Goal: Task Accomplishment & Management: Use online tool/utility

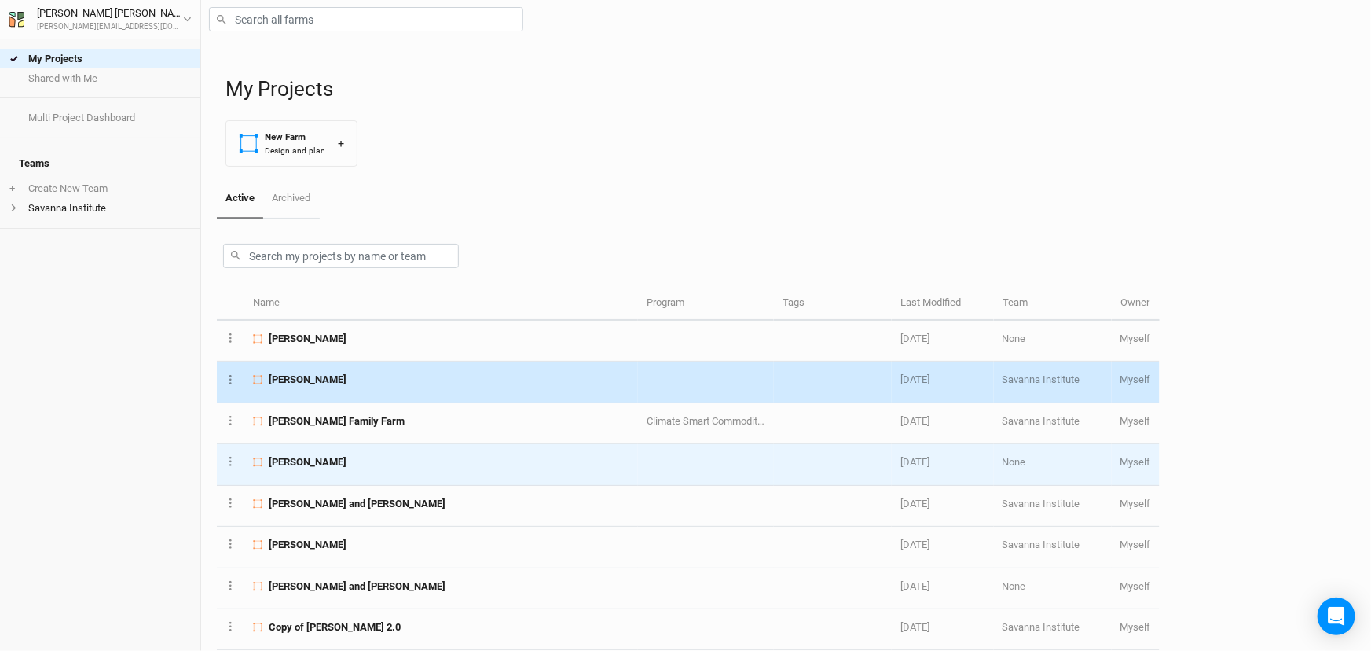
scroll to position [214, 0]
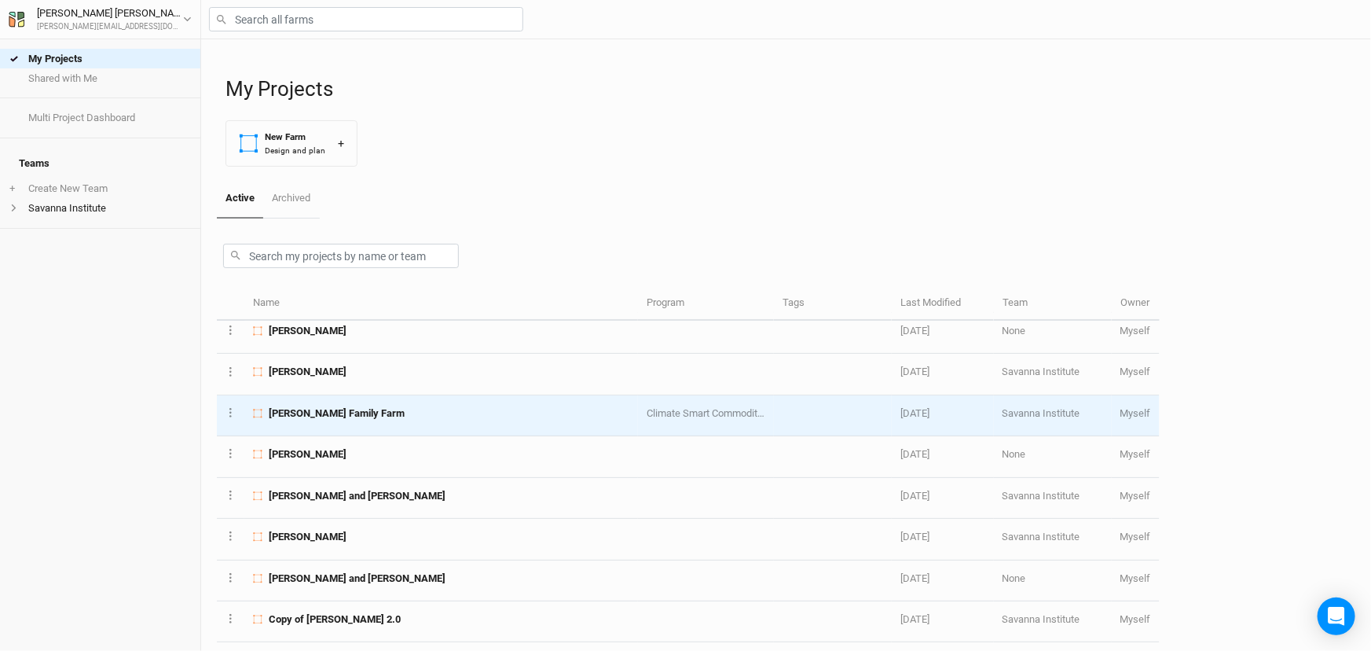
click at [384, 420] on div "[PERSON_NAME] Family Farm" at bounding box center [441, 413] width 376 height 14
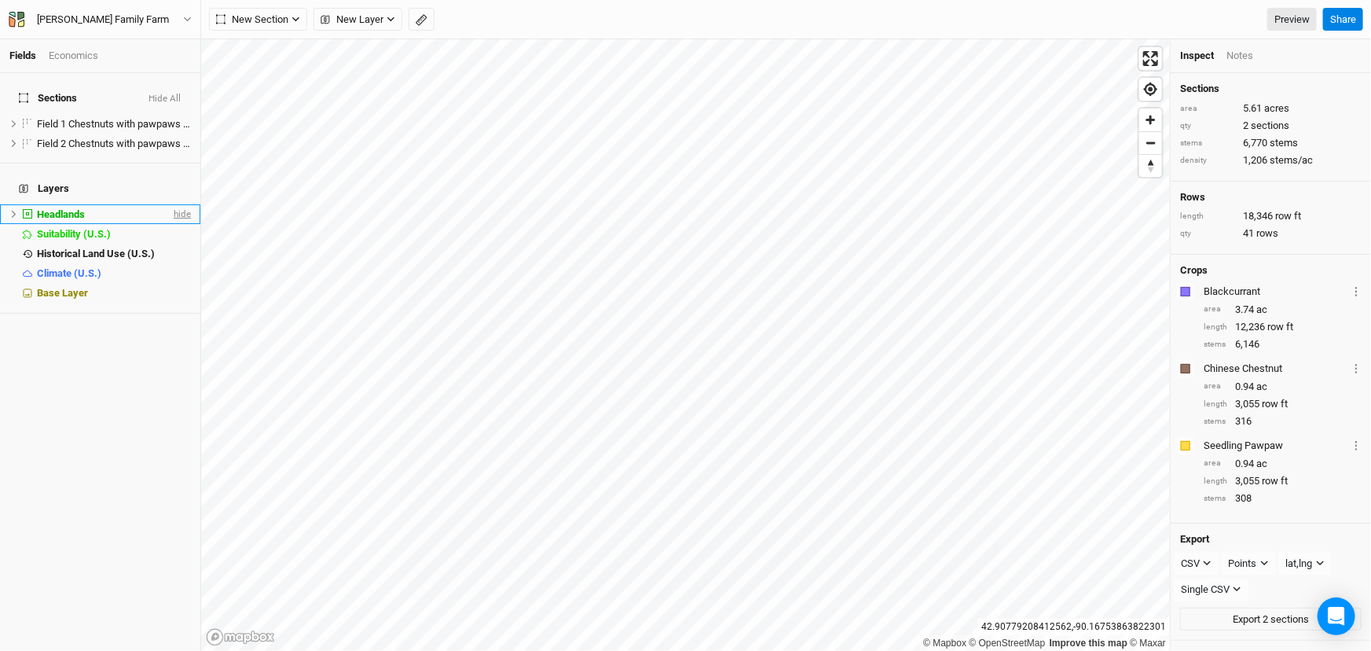
click at [170, 213] on span "hide" at bounding box center [180, 214] width 20 height 20
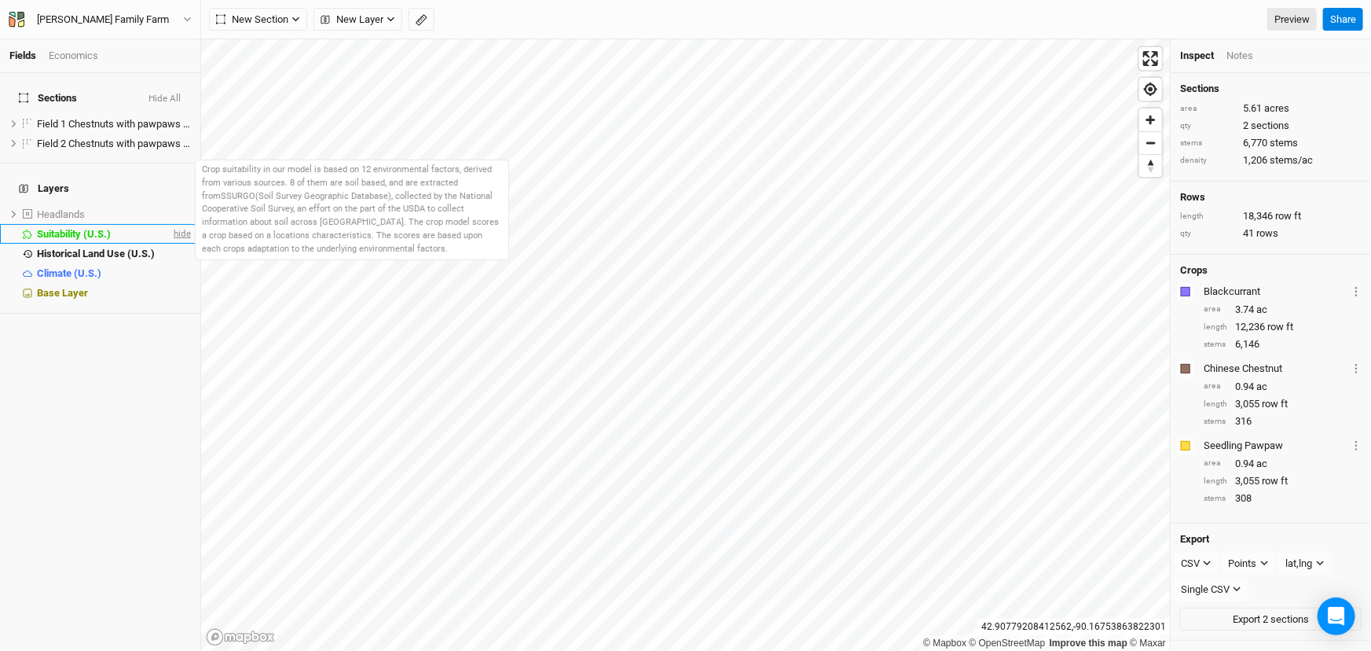
click at [170, 237] on span "hide" at bounding box center [180, 234] width 20 height 20
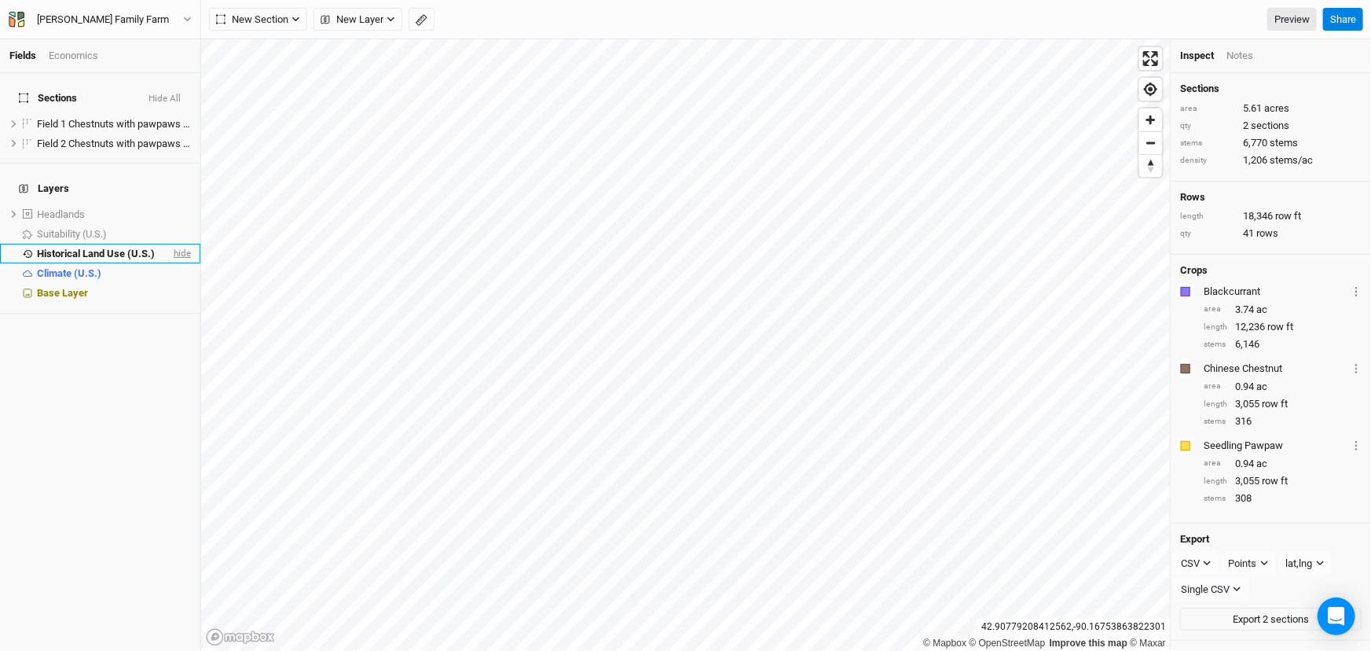
click at [171, 258] on span "hide" at bounding box center [180, 254] width 20 height 20
click at [161, 125] on span "hide" at bounding box center [169, 124] width 17 height 20
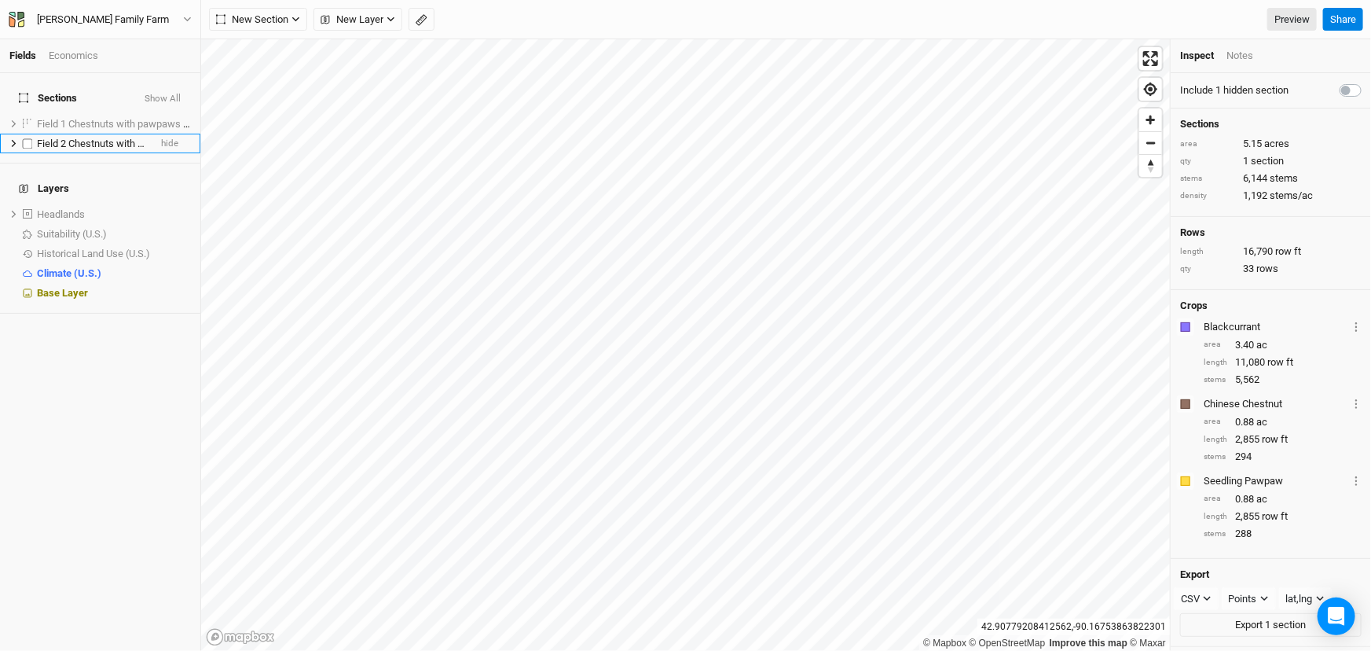
click at [165, 149] on li "Field 2 Chestnuts with pawpaws and currants hide" at bounding box center [100, 144] width 200 height 20
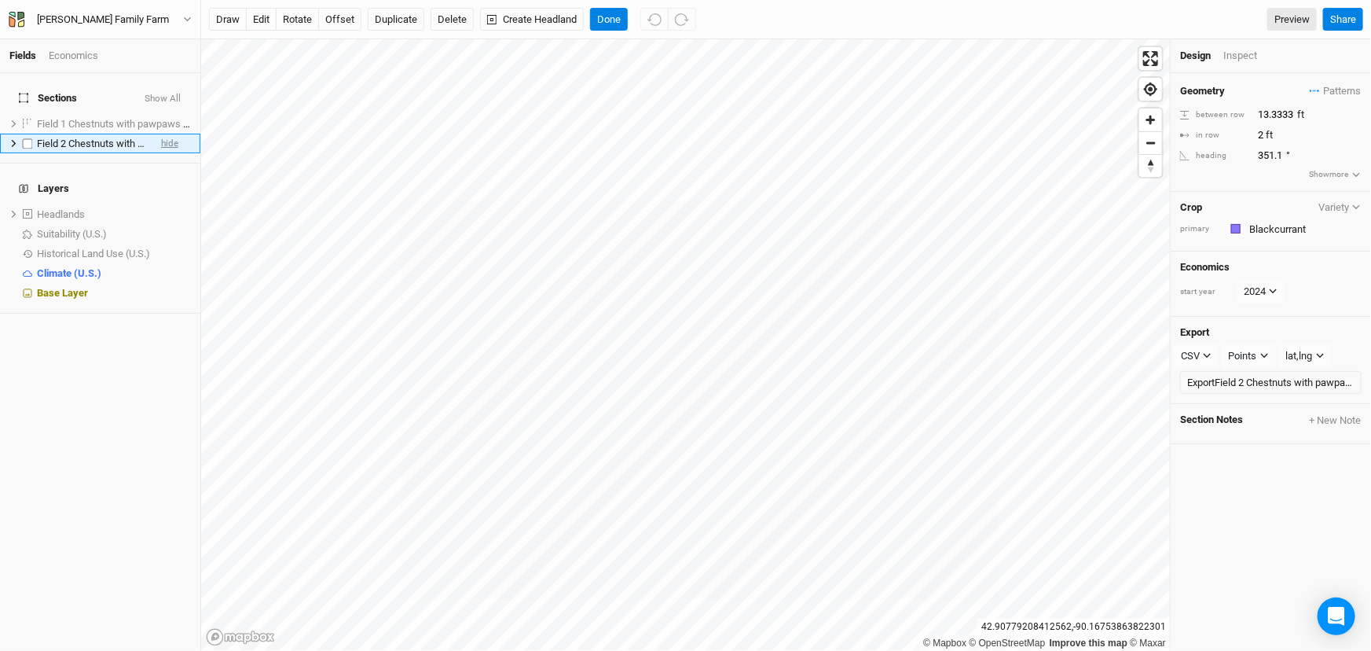
click at [161, 149] on span "hide" at bounding box center [169, 144] width 17 height 20
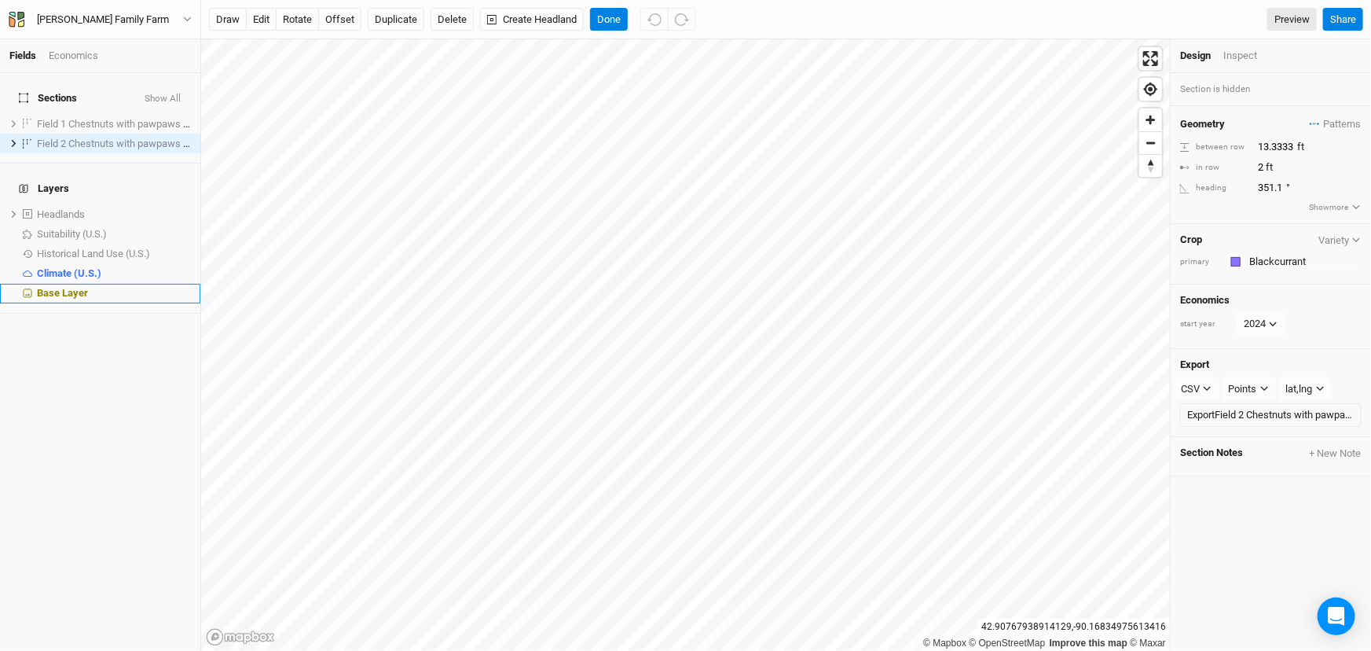
click at [51, 303] on li "Base Layer" at bounding box center [100, 294] width 200 height 20
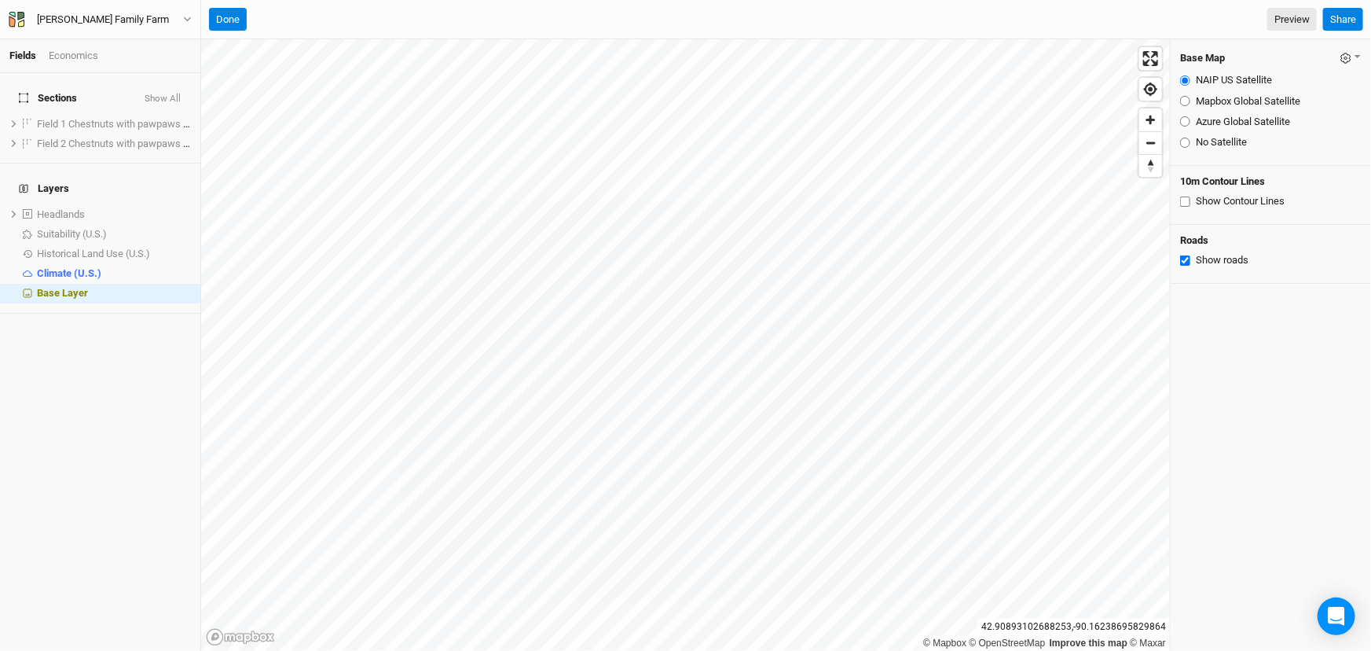
click at [1184, 106] on input "Mapbox Global Satellite" at bounding box center [1185, 101] width 10 height 10
radio input "true"
click at [1186, 126] on input "Azure Global Satellite" at bounding box center [1185, 121] width 10 height 10
radio input "true"
click at [1185, 83] on input "NAIP US Satellite" at bounding box center [1185, 80] width 10 height 10
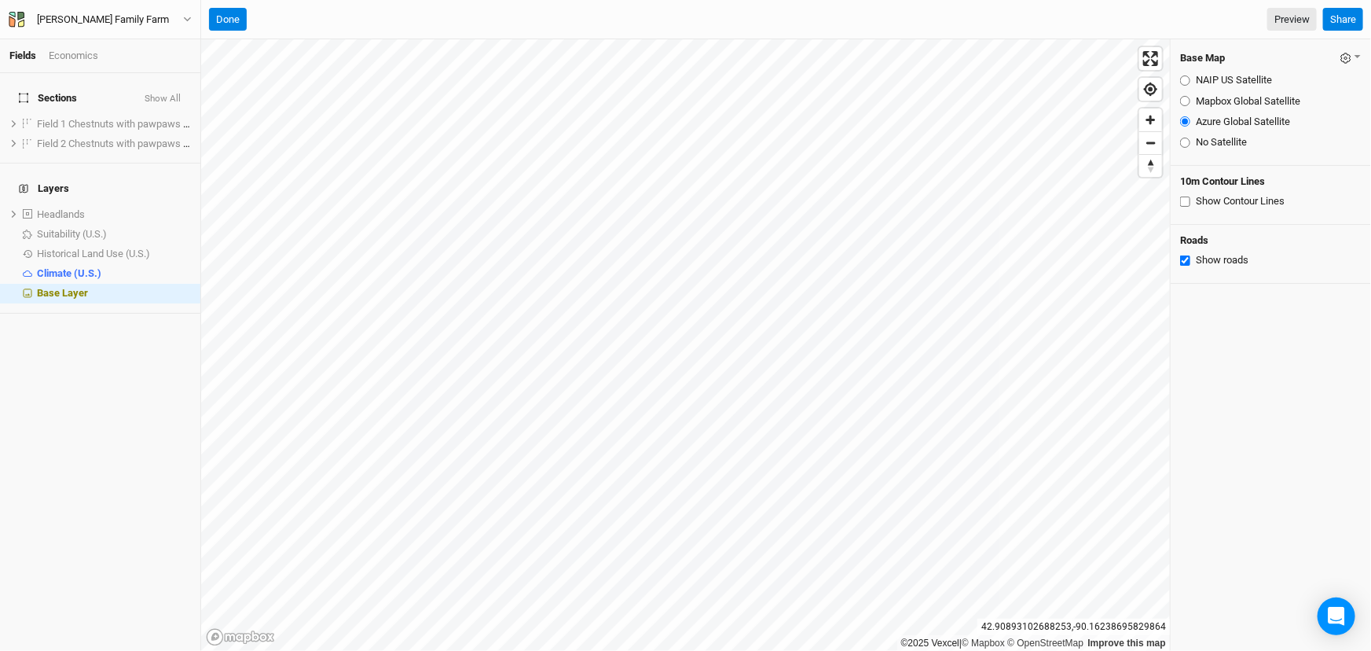
radio input "true"
